Goal: Navigation & Orientation: Locate item on page

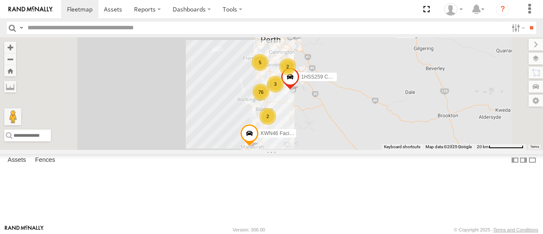
scroll to position [85, 0]
click at [0, 0] on div "1IGM887 - RAV-4 Hybrid" at bounding box center [0, 0] width 0 height 0
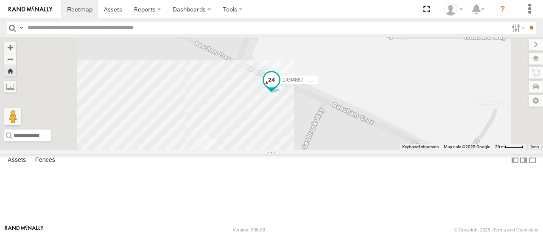
click at [279, 87] on span at bounding box center [271, 79] width 15 height 15
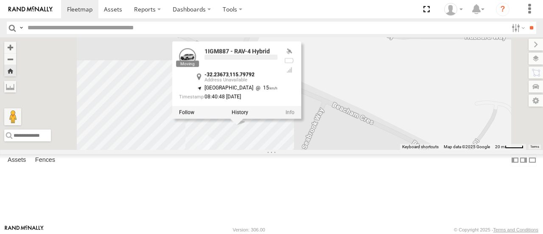
click at [277, 83] on div "-32.23673 , 115.79792" at bounding box center [240, 77] width 73 height 11
click at [248, 115] on label at bounding box center [239, 112] width 17 height 6
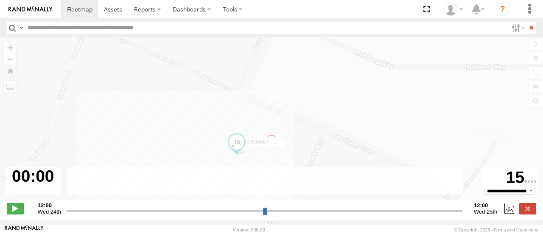
type input "**********"
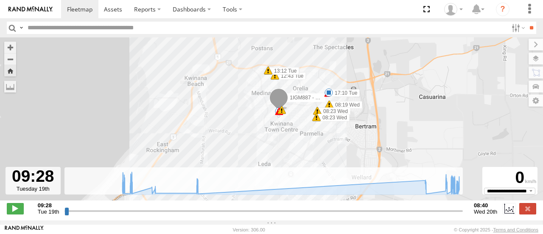
drag, startPoint x: 312, startPoint y: 141, endPoint x: 330, endPoint y: 149, distance: 19.8
click at [330, 149] on div "1IGM887 - RAV-4 Hybrid 12:43 Tue 12:43 Tue 12:44 Tue 13:12 Tue 17:10 Tue 08:19 …" at bounding box center [271, 123] width 543 height 172
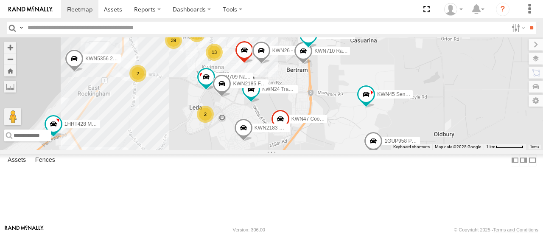
drag, startPoint x: 326, startPoint y: 149, endPoint x: 310, endPoint y: 183, distance: 37.2
click at [310, 149] on div "1HSS259 Coor.Enviro Plan & Develop KWN46 Facil.Maint 1HYH699 Coor.Engage & Plac…" at bounding box center [271, 93] width 543 height 112
click at [373, 102] on span at bounding box center [365, 94] width 15 height 15
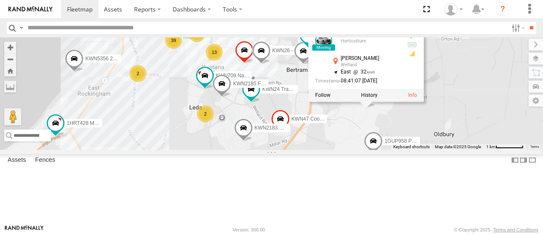
drag, startPoint x: 459, startPoint y: 163, endPoint x: 464, endPoint y: 160, distance: 5.8
click at [459, 149] on div "1HSS259 Coor.Enviro Plan & Develop KWN46 Facil.Maint 1HYH699 Coor.Engage & Plac…" at bounding box center [271, 93] width 543 height 112
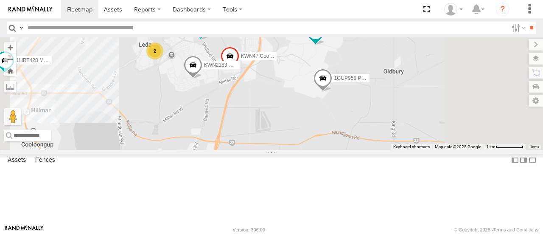
drag, startPoint x: 459, startPoint y: 166, endPoint x: 400, endPoint y: 87, distance: 98.7
click at [400, 87] on div "1HSS259 Coor.Enviro Plan & Develop KWN46 Facil.Maint 1HYH699 Coor.Engage & Plac…" at bounding box center [271, 93] width 543 height 112
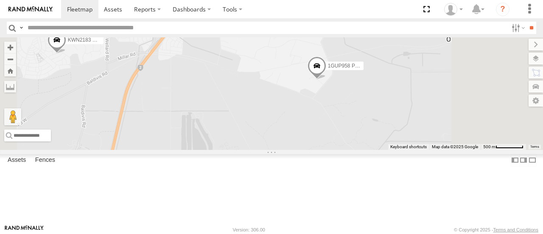
click at [326, 80] on span at bounding box center [316, 68] width 19 height 23
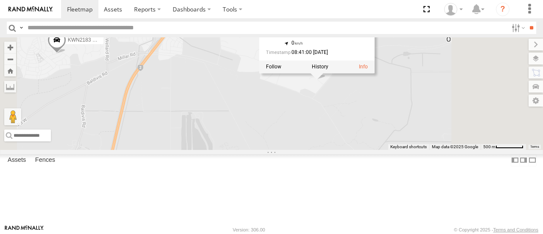
click at [428, 149] on div "1HSS259 Coor.Enviro Plan & Develop KWN46 Facil.Maint 1HYH699 Coor.Engage & Plac…" at bounding box center [271, 93] width 543 height 112
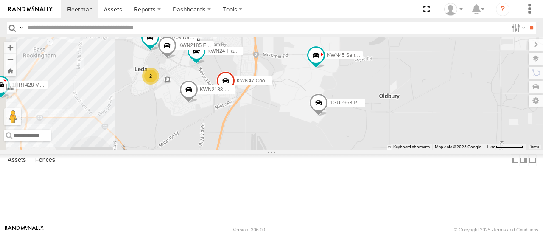
drag, startPoint x: 389, startPoint y: 159, endPoint x: 429, endPoint y: 175, distance: 42.3
click at [429, 149] on div "1HSS259 Coor.Enviro Plan & Develop KWN46 Facil.Maint 1HYH699 Coor.Engage & Plac…" at bounding box center [271, 93] width 543 height 112
click at [323, 63] on span at bounding box center [315, 54] width 15 height 15
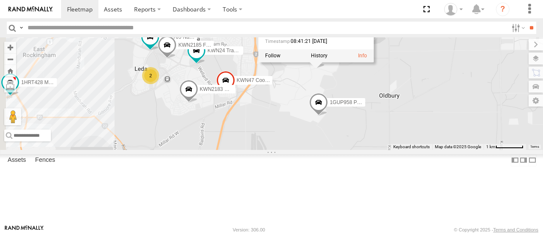
click at [399, 123] on div "1HSS259 Coor.Enviro Plan & Develop KWN46 Facil.Maint 1HYH699 Coor.Engage & Plac…" at bounding box center [271, 93] width 543 height 112
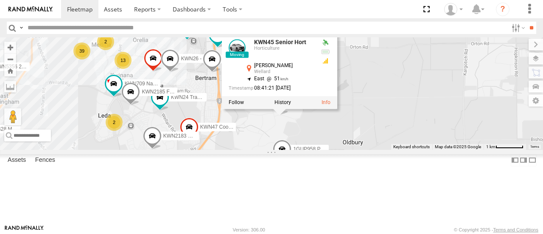
drag, startPoint x: 402, startPoint y: 125, endPoint x: 367, endPoint y: 170, distance: 56.8
click at [367, 149] on div "1HSS259 Coor.Enviro Plan & Develop KWN46 Facil.Maint 1HYH699 Coor.Engage & Plac…" at bounding box center [271, 93] width 543 height 112
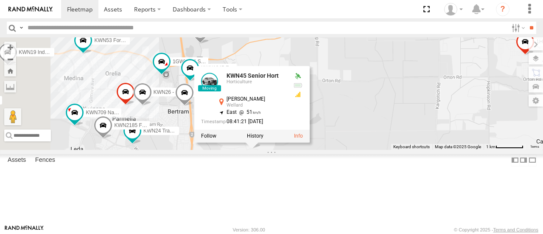
drag, startPoint x: 301, startPoint y: 189, endPoint x: 358, endPoint y: 206, distance: 59.6
click at [358, 149] on div "1HSS259 Coor.Enviro Plan & Develop KWN46 Facil.Maint 1HYH699 Coor.Engage & Plac…" at bounding box center [271, 93] width 543 height 112
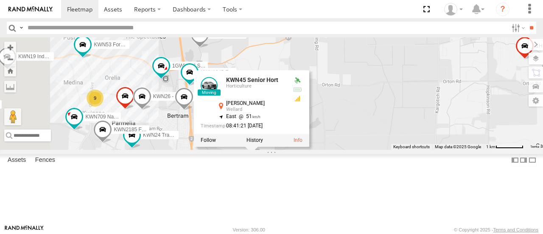
click at [431, 87] on div "1HSS259 Coor.Enviro Plan & Develop KWN46 Facil.Maint 1HYH699 Coor.Engage & Plac…" at bounding box center [271, 93] width 543 height 112
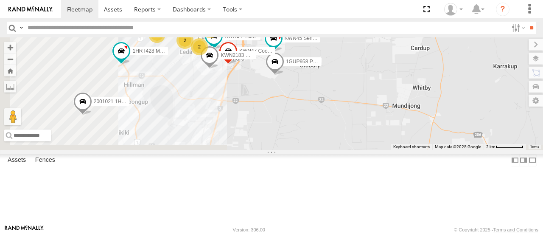
drag, startPoint x: 457, startPoint y: 162, endPoint x: 505, endPoint y: 72, distance: 101.5
click at [505, 72] on div "1HSS259 Coor.Enviro Plan & Develop KWN46 Facil.Maint 1HYH699 Coor.Engage & Plac…" at bounding box center [271, 93] width 543 height 112
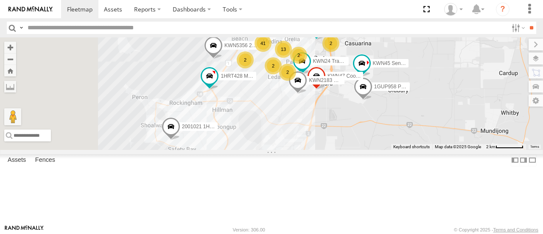
drag, startPoint x: 334, startPoint y: 125, endPoint x: 419, endPoint y: 149, distance: 88.3
click at [419, 149] on div "1HSS259 Coor.Enviro Plan & Develop KWN46 Facil.Maint 1HYH699 Coor.Engage & Plac…" at bounding box center [271, 93] width 543 height 112
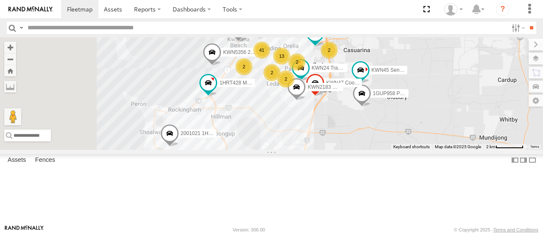
drag, startPoint x: 381, startPoint y: 137, endPoint x: 350, endPoint y: 161, distance: 39.3
click at [350, 149] on div "1HSS259 Coor.Enviro Plan & Develop KWN46 Facil.Maint 1HYH699 Coor.Engage & Plac…" at bounding box center [271, 93] width 543 height 112
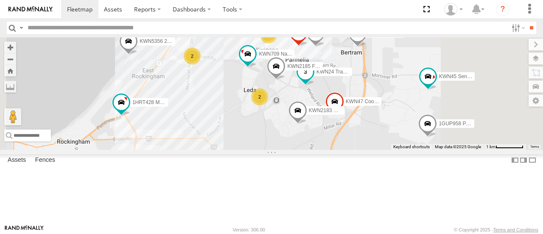
click at [313, 80] on span at bounding box center [305, 71] width 15 height 15
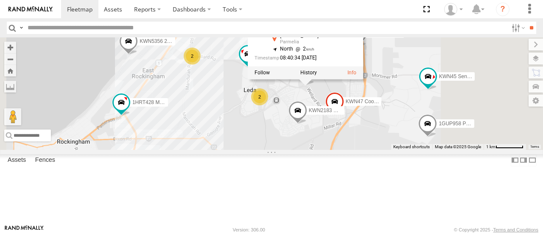
click at [390, 137] on div "1HSS259 Coor.Enviro Plan & Develop KWN46 Facil.Maint 1HYH699 Coor.Engage & Plac…" at bounding box center [271, 93] width 543 height 112
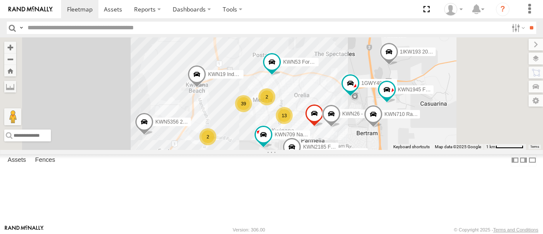
drag, startPoint x: 331, startPoint y: 109, endPoint x: 347, endPoint y: 186, distance: 78.3
click at [347, 149] on div "1HSS259 Coor.Enviro Plan & Develop KWN46 Facil.Maint 1HYH699 Coor.Engage & Plac…" at bounding box center [271, 93] width 543 height 112
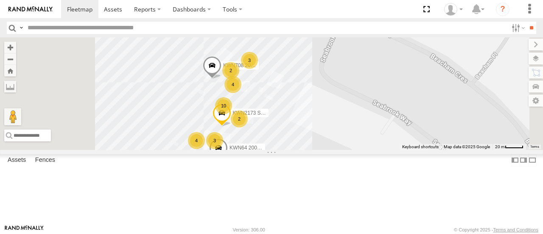
scroll to position [254, 0]
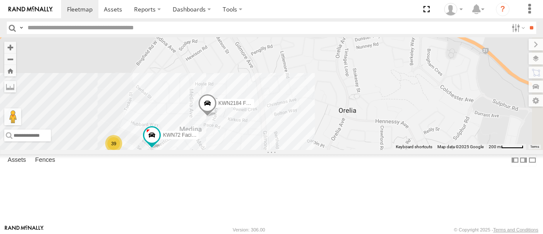
drag, startPoint x: 404, startPoint y: 194, endPoint x: 272, endPoint y: 198, distance: 132.8
click at [272, 149] on div "1HSS259 Coor.Enviro Plan & Develop KWN46 Facil.Maint 1HYH699 Coor.Engage & Plac…" at bounding box center [271, 93] width 543 height 112
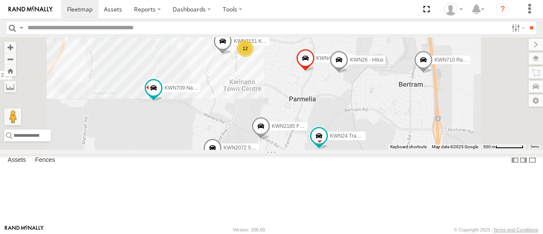
drag, startPoint x: 403, startPoint y: 175, endPoint x: 375, endPoint y: 50, distance: 128.5
click at [375, 50] on div "1HSS259 Coor.Enviro Plan & Develop KWN46 Facil.Maint 1HYH699 Coor.Engage & Plac…" at bounding box center [271, 93] width 543 height 112
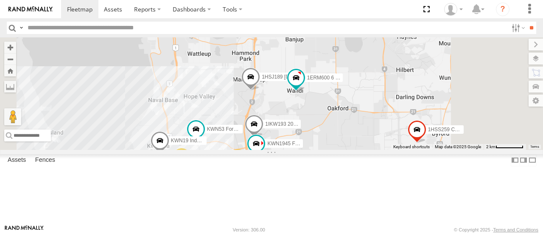
drag, startPoint x: 381, startPoint y: 89, endPoint x: 346, endPoint y: 152, distance: 72.7
click at [346, 149] on div "1HSS259 Coor.Enviro Plan & Develop KWN46 Facil.Maint 1HYH699 Coor.Engage & Plac…" at bounding box center [271, 93] width 543 height 112
click at [303, 85] on span at bounding box center [295, 77] width 15 height 15
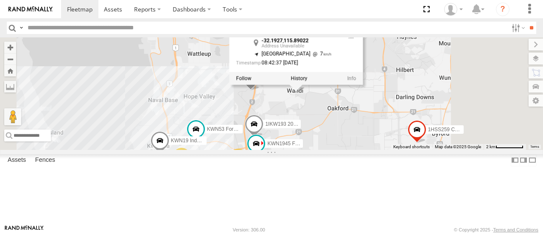
drag, startPoint x: 395, startPoint y: 142, endPoint x: 384, endPoint y: 121, distance: 23.9
click at [394, 141] on div "1HSS259 Coor.Enviro Plan & Develop KWN46 Facil.Maint 1HYH699 Coor.Engage & Plac…" at bounding box center [271, 93] width 543 height 112
click at [314, 56] on div "1HSS259 Coor.Enviro Plan & Develop KWN46 Facil.Maint 1HYH699 Coor.Engage & Plac…" at bounding box center [271, 93] width 543 height 112
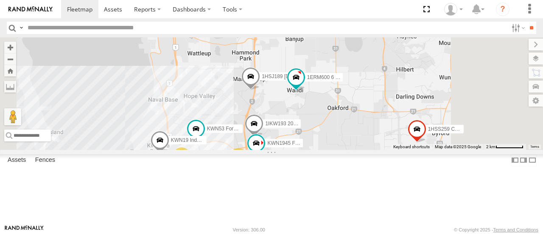
click at [265, 26] on span at bounding box center [257, 18] width 15 height 15
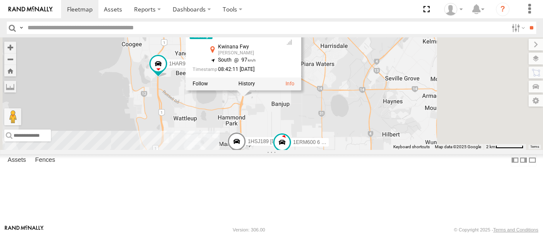
drag, startPoint x: 364, startPoint y: 106, endPoint x: 351, endPoint y: 163, distance: 58.5
click at [351, 149] on div "1HSS259 Coor.Enviro Plan & Develop KWN46 Facil.Maint 1HYH699 Coor.Engage & Plac…" at bounding box center [271, 93] width 543 height 112
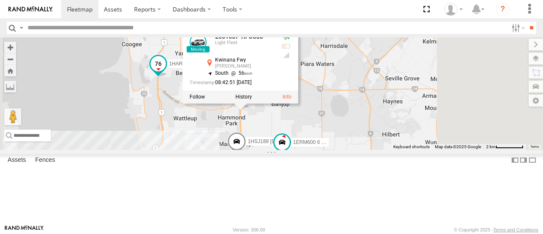
click at [167, 77] on span at bounding box center [158, 65] width 19 height 23
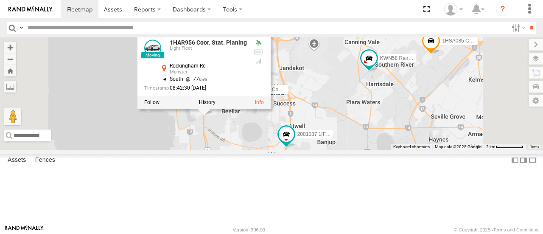
drag, startPoint x: 288, startPoint y: 135, endPoint x: 334, endPoint y: 173, distance: 59.6
click at [334, 149] on div "1HSS259 Coor.Enviro Plan & Develop KWN46 Facil.Maint 1HYH699 Coor.Engage & Plac…" at bounding box center [271, 93] width 543 height 112
click at [339, 149] on div "1HSS259 Coor.Enviro Plan & Develop KWN46 Facil.Maint 1HYH699 Coor.Engage & Plac…" at bounding box center [271, 93] width 543 height 112
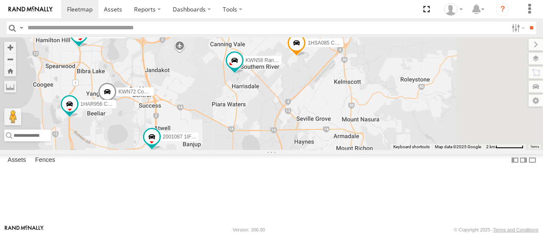
drag, startPoint x: 467, startPoint y: 128, endPoint x: 332, endPoint y: 131, distance: 135.2
click at [332, 131] on div "1HSS259 Coor.Enviro Plan & Develop KWN46 Facil.Maint 1HYH699 Coor.Engage & Plac…" at bounding box center [271, 93] width 543 height 112
click at [306, 56] on span at bounding box center [296, 44] width 19 height 23
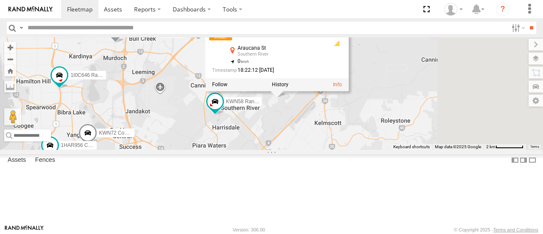
drag, startPoint x: 387, startPoint y: 127, endPoint x: 372, endPoint y: 161, distance: 37.2
click at [372, 149] on div "1HSS259 Coor.Enviro Plan & Develop KWN46 Facil.Maint 1HYH699 Coor.Engage & Plac…" at bounding box center [271, 93] width 543 height 112
click at [223, 109] on span at bounding box center [214, 101] width 15 height 15
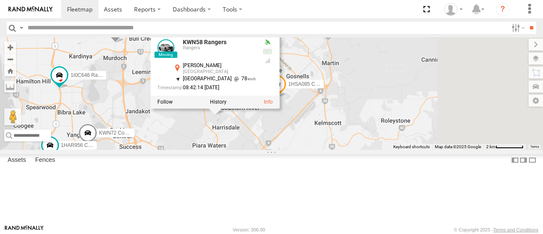
click at [345, 149] on div "1HSS259 Coor.Enviro Plan & Develop KWN46 Facil.Maint 1HYH699 Coor.Engage & Plac…" at bounding box center [271, 93] width 543 height 112
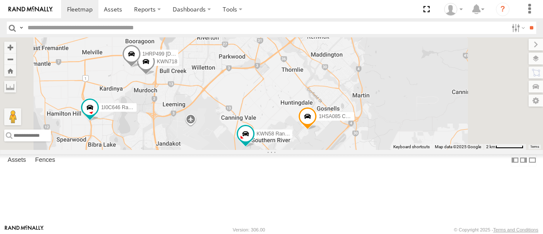
click at [155, 75] on span at bounding box center [145, 63] width 19 height 23
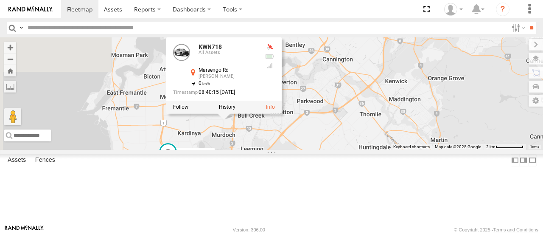
drag, startPoint x: 297, startPoint y: 153, endPoint x: 345, endPoint y: 174, distance: 52.0
click at [345, 149] on div "1HSS259 Coor.Enviro Plan & Develop KWN46 Facil.Maint 1HYH699 Coor.Engage & Plac…" at bounding box center [271, 93] width 543 height 112
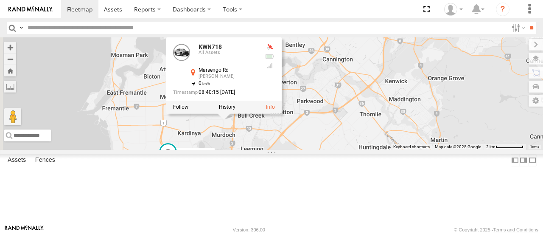
drag, startPoint x: 342, startPoint y: 179, endPoint x: 338, endPoint y: 171, distance: 9.1
click at [340, 149] on div "1HSS259 Coor.Enviro Plan & Develop KWN46 Facil.Maint 1HYH699 Coor.Engage & Plac…" at bounding box center [271, 93] width 543 height 112
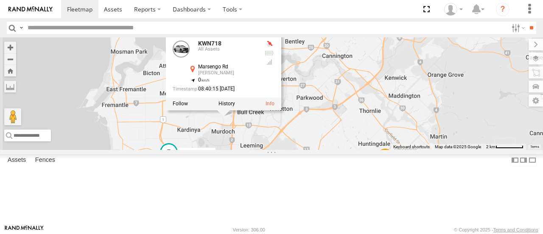
click at [316, 149] on div "1HSS259 Coor.Enviro Plan & Develop KWN46 Facil.Maint 1HYH699 Coor.Engage & Plac…" at bounding box center [271, 93] width 543 height 112
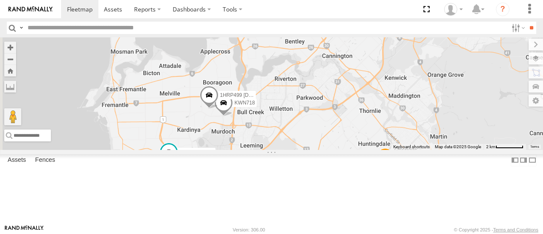
click at [218, 109] on span at bounding box center [209, 97] width 19 height 23
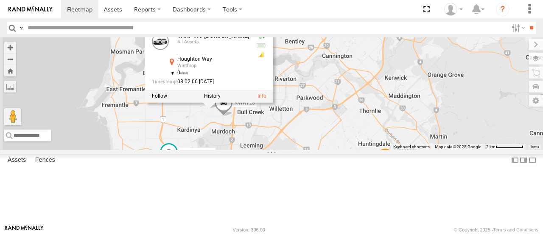
click at [297, 149] on div "1HSS259 Coor.Enviro Plan & Develop KWN46 Facil.Maint 1HYH699 Coor.Engage & Plac…" at bounding box center [271, 93] width 543 height 112
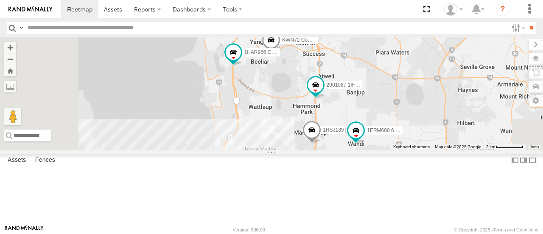
drag, startPoint x: 287, startPoint y: 191, endPoint x: 370, endPoint y: 6, distance: 203.4
click at [370, 6] on body at bounding box center [271, 117] width 543 height 234
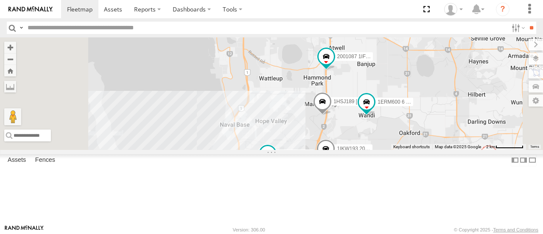
click at [251, 31] on span at bounding box center [243, 23] width 15 height 15
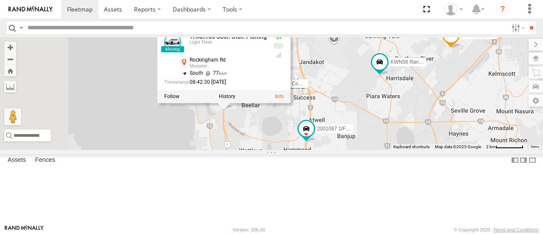
drag, startPoint x: 364, startPoint y: 110, endPoint x: 344, endPoint y: 182, distance: 74.8
click at [344, 149] on div "1HSS259 Coor.Enviro Plan & Develop KWN46 Facil.Maint 1HYH699 Coor.Engage & Plac…" at bounding box center [271, 93] width 543 height 112
click at [373, 149] on div "1HSS259 Coor.Enviro Plan & Develop KWN46 Facil.Maint 1HYH699 Coor.Engage & Plac…" at bounding box center [271, 93] width 543 height 112
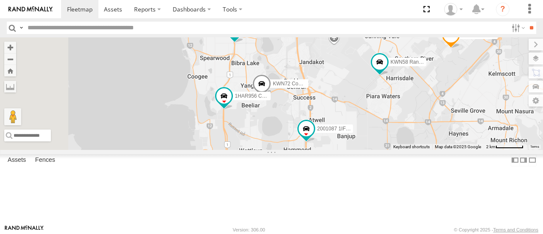
click at [242, 37] on span at bounding box center [234, 29] width 15 height 15
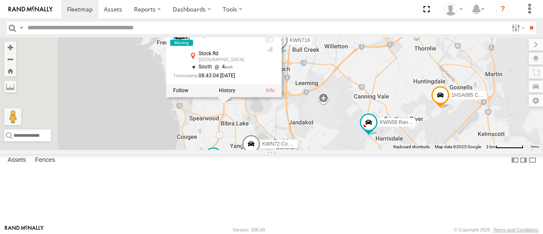
drag, startPoint x: 351, startPoint y: 111, endPoint x: 340, endPoint y: 172, distance: 61.1
click at [340, 149] on div "1HSS259 Coor.Enviro Plan & Develop KWN46 Facil.Maint 1HYH699 Coor.Engage & Plac…" at bounding box center [271, 93] width 543 height 112
click at [427, 148] on div "1HSS259 Coor.Enviro Plan & Develop KWN46 Facil.Maint 1HYH699 Coor.Engage & Plac…" at bounding box center [271, 93] width 543 height 112
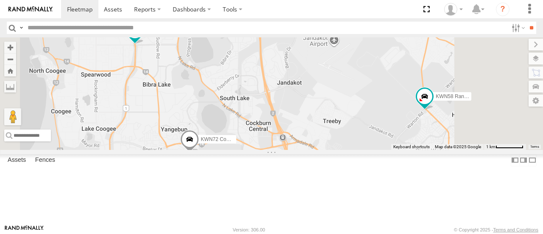
click at [199, 153] on span at bounding box center [189, 141] width 19 height 23
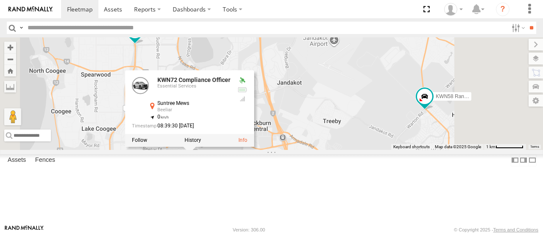
click at [383, 149] on div "1HSS259 Coor.Enviro Plan & Develop KWN46 Facil.Maint 1HYH699 Coor.Engage & Plac…" at bounding box center [271, 93] width 543 height 112
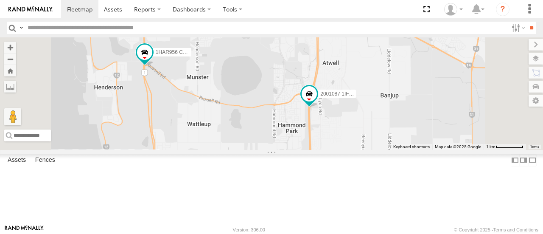
drag, startPoint x: 366, startPoint y: 207, endPoint x: 397, endPoint y: 66, distance: 144.9
click at [397, 66] on div "1HSS259 Coor.Enviro Plan & Develop KWN46 Facil.Maint 1HYH699 Coor.Engage & Plac…" at bounding box center [271, 93] width 543 height 112
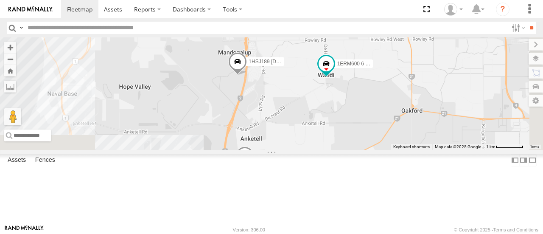
drag, startPoint x: 385, startPoint y: 197, endPoint x: 317, endPoint y: 66, distance: 147.7
click at [317, 66] on div "1HSS259 Coor.Enviro Plan & Develop KWN46 Facil.Maint 1HYH699 Coor.Engage & Plac…" at bounding box center [271, 93] width 543 height 112
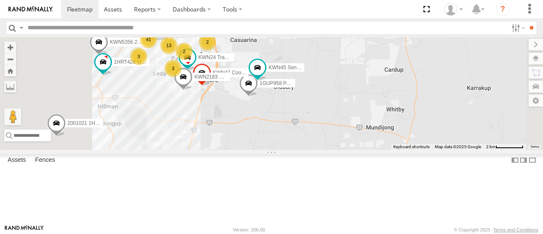
drag, startPoint x: 318, startPoint y: 150, endPoint x: 316, endPoint y: 52, distance: 98.4
click at [316, 52] on div "1HSS259 Coor.Enviro Plan & Develop KWN46 Facil.Maint 1HYH699 Coor.Engage & Plac…" at bounding box center [271, 93] width 543 height 112
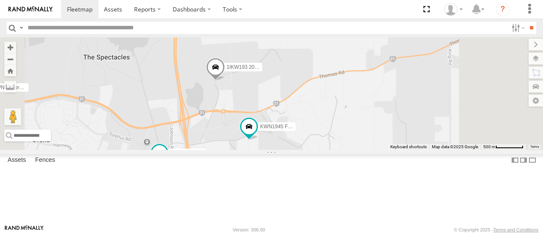
drag, startPoint x: 331, startPoint y: 108, endPoint x: 332, endPoint y: 152, distance: 44.1
click at [332, 149] on div "1HSS259 Coor.Enviro Plan & Develop KWN46 Facil.Maint 1HYH699 Coor.Engage & Plac…" at bounding box center [271, 93] width 543 height 112
